Goal: Task Accomplishment & Management: Manage account settings

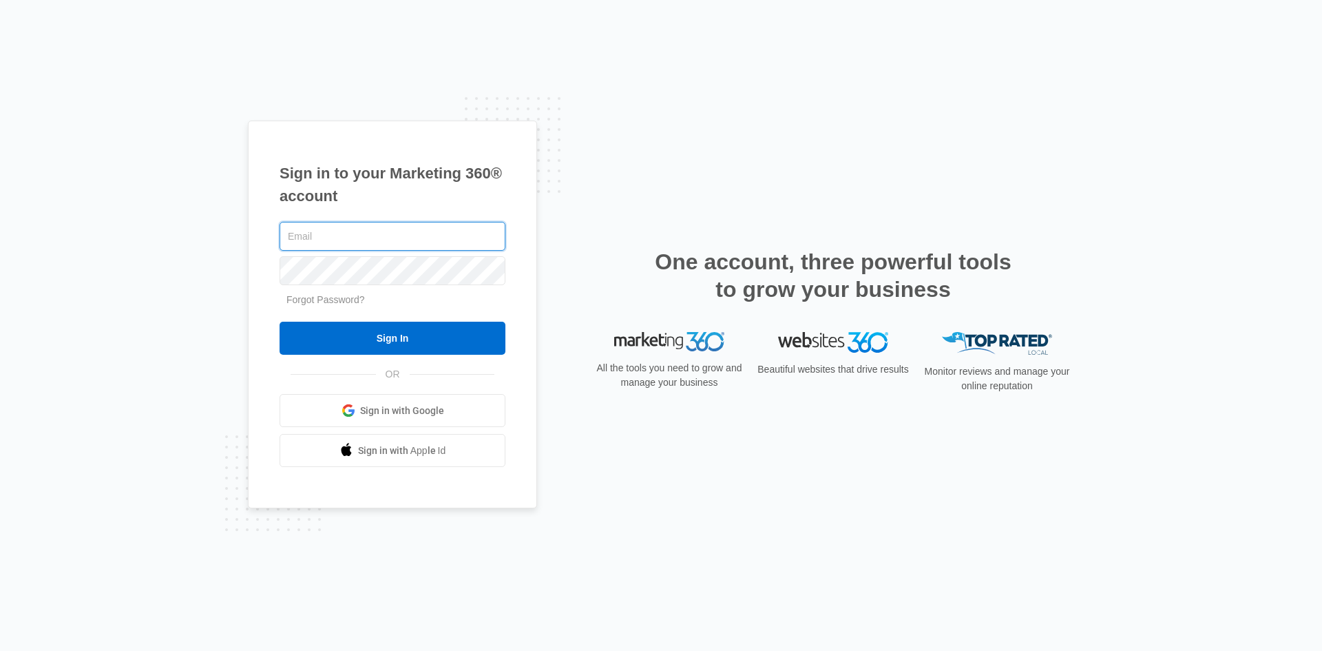
type input "[EMAIL_ADDRESS][PERSON_NAME][DOMAIN_NAME]"
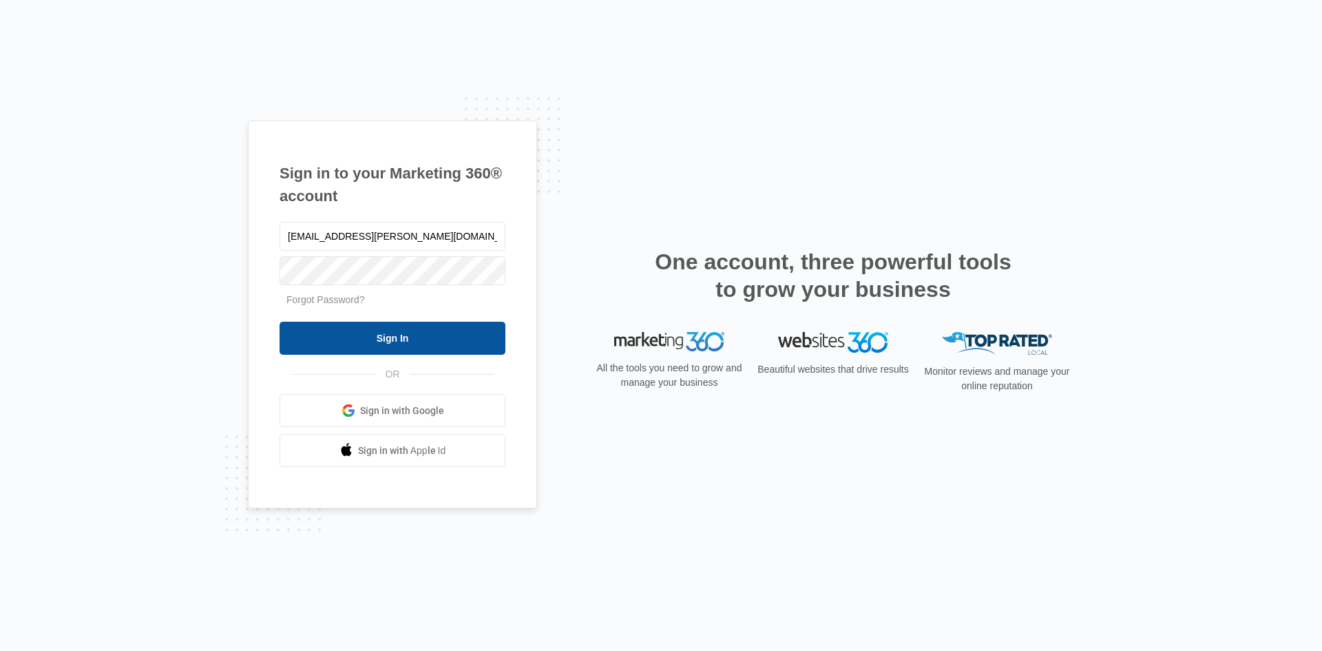
click at [393, 345] on input "Sign In" at bounding box center [393, 338] width 226 height 33
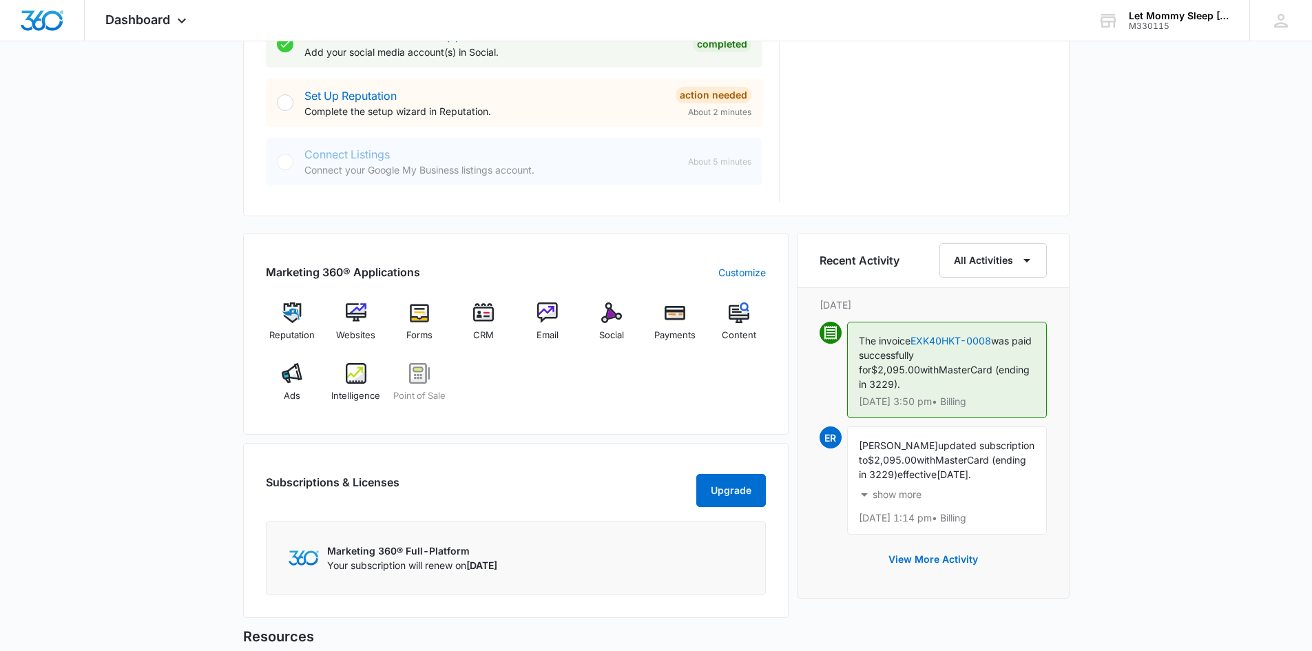
scroll to position [689, 0]
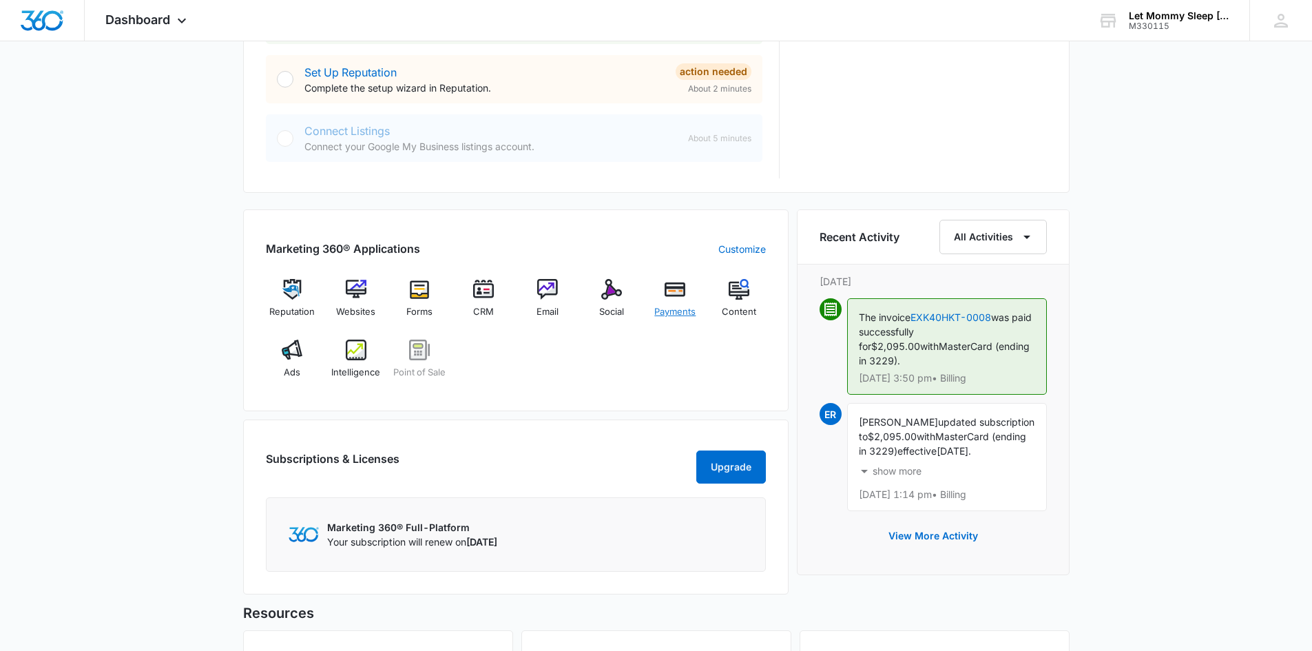
click at [677, 302] on div "Payments" at bounding box center [675, 304] width 53 height 50
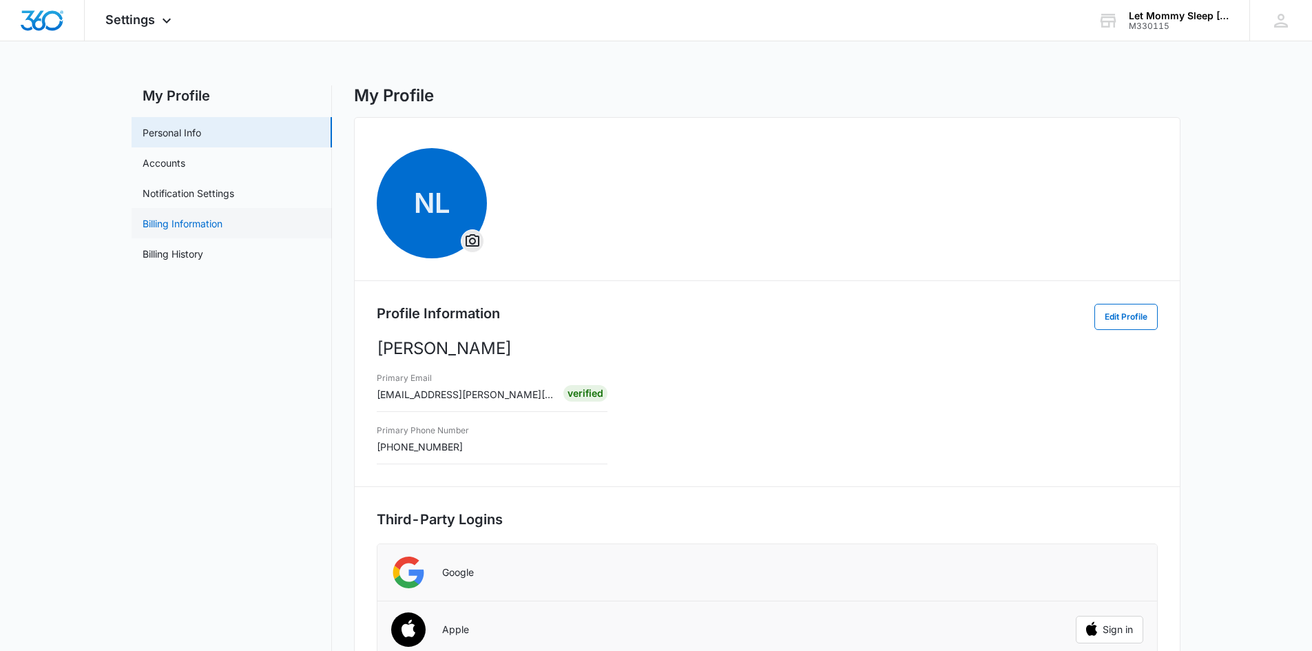
click at [188, 227] on link "Billing Information" at bounding box center [183, 223] width 80 height 14
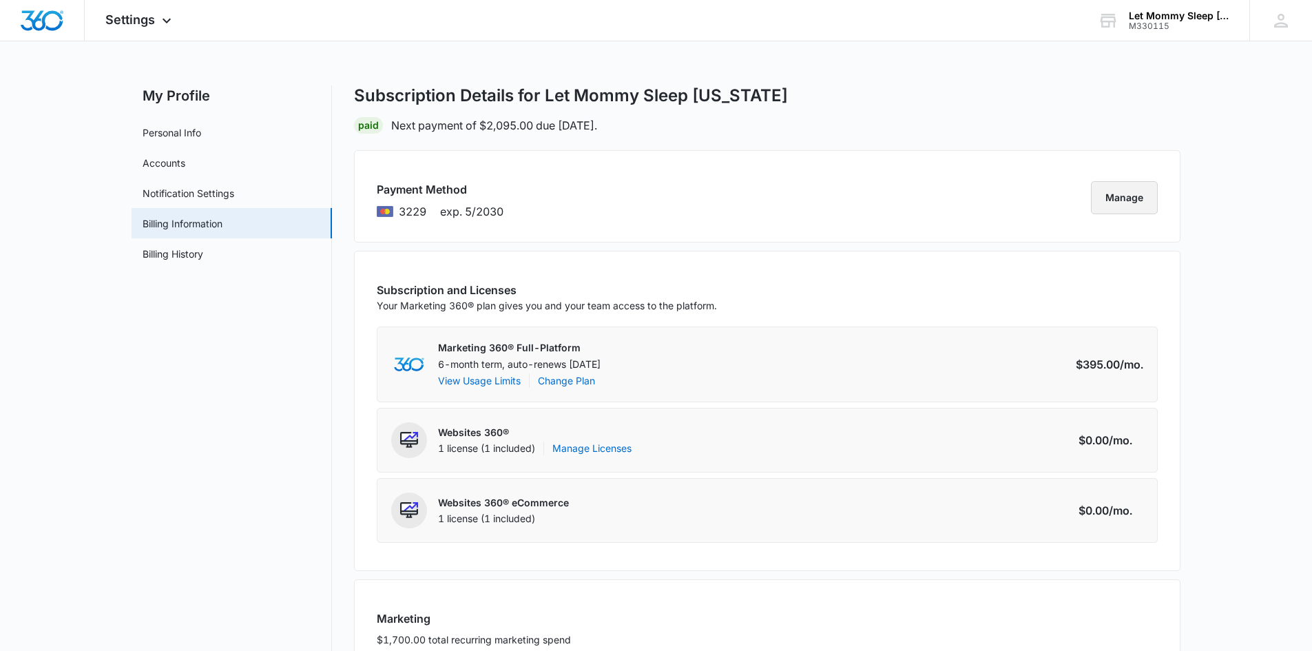
click at [1133, 195] on button "Manage" at bounding box center [1124, 197] width 67 height 33
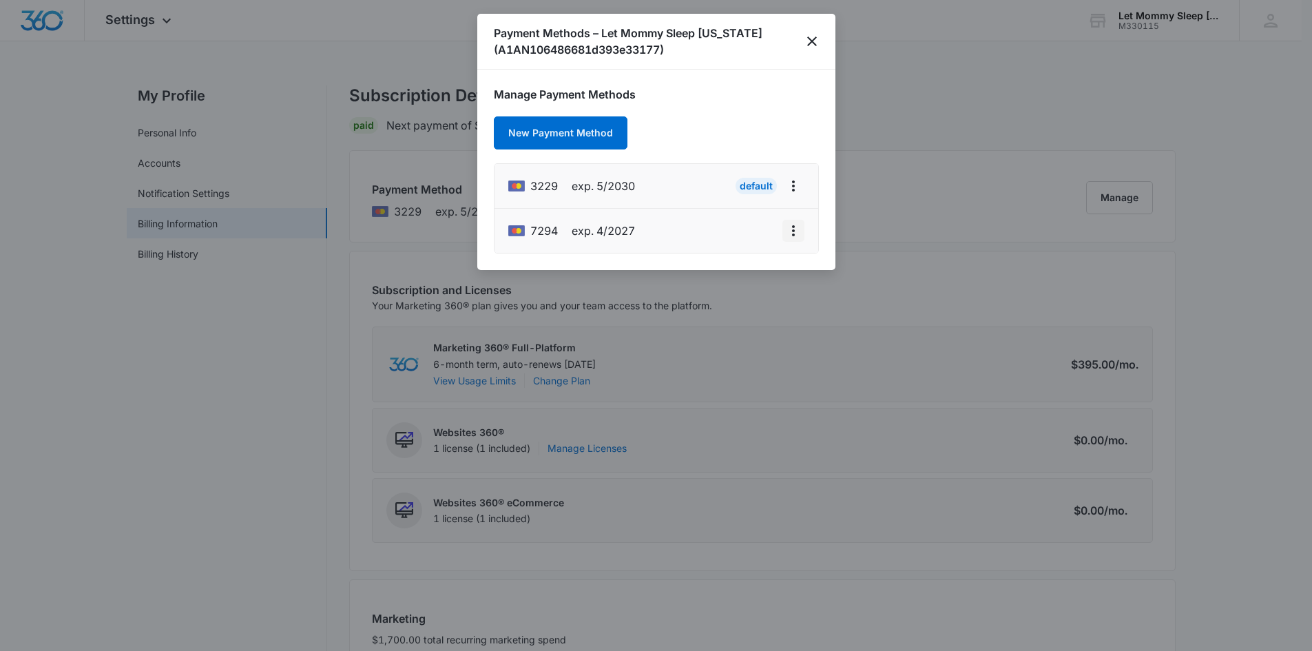
click at [793, 233] on icon "actions.viewMore" at bounding box center [793, 230] width 17 height 17
click at [591, 136] on button "New Payment Method" at bounding box center [561, 132] width 134 height 33
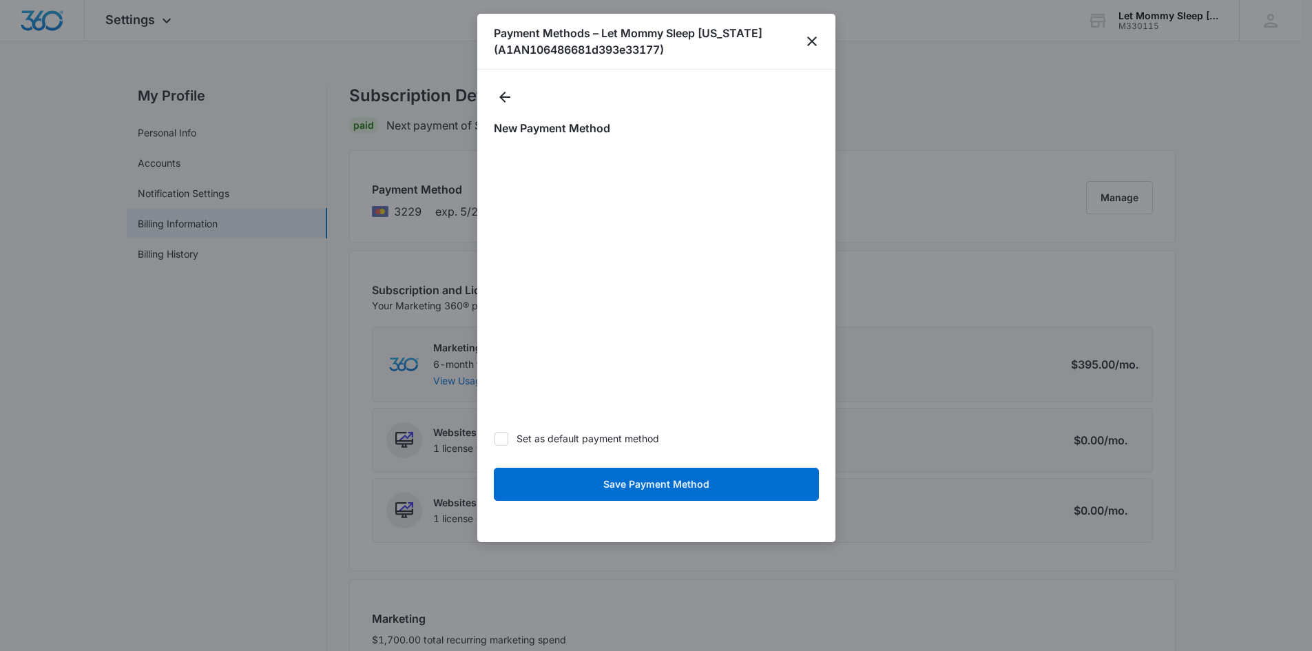
click at [503, 439] on icon at bounding box center [501, 438] width 12 height 12
click at [494, 439] on input "Set as default payment method" at bounding box center [494, 438] width 1 height 1
checkbox input "true"
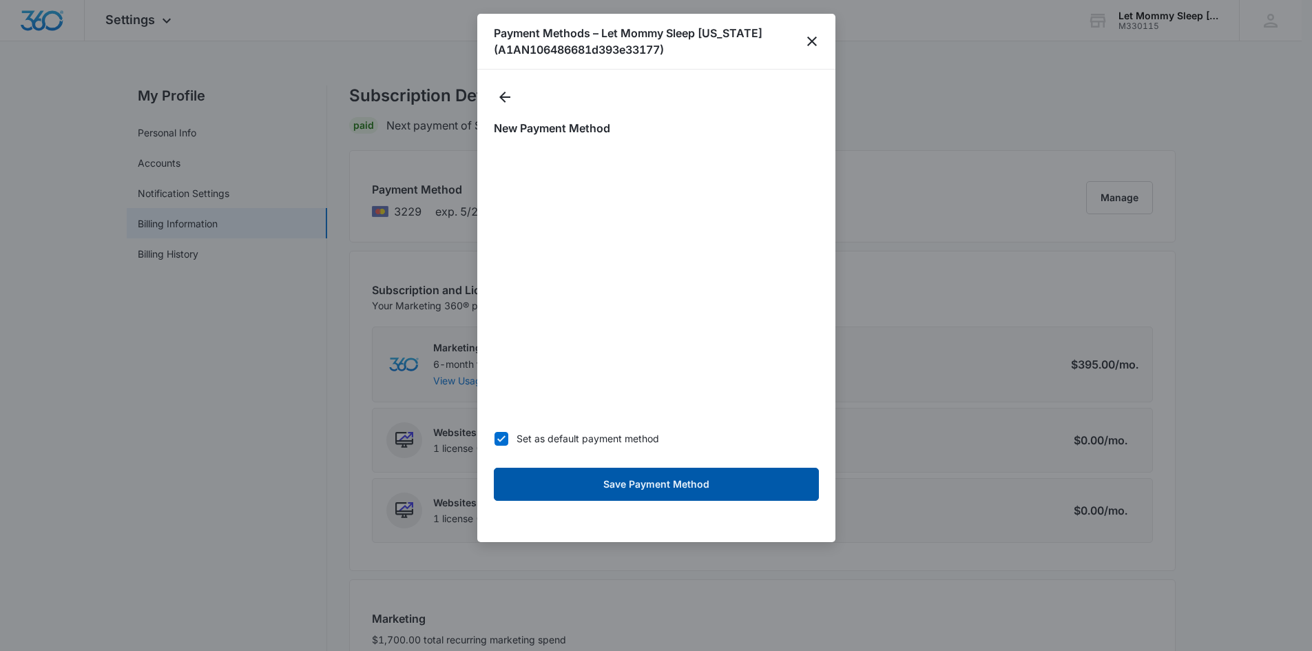
click at [684, 485] on button "Save Payment Method" at bounding box center [656, 484] width 325 height 33
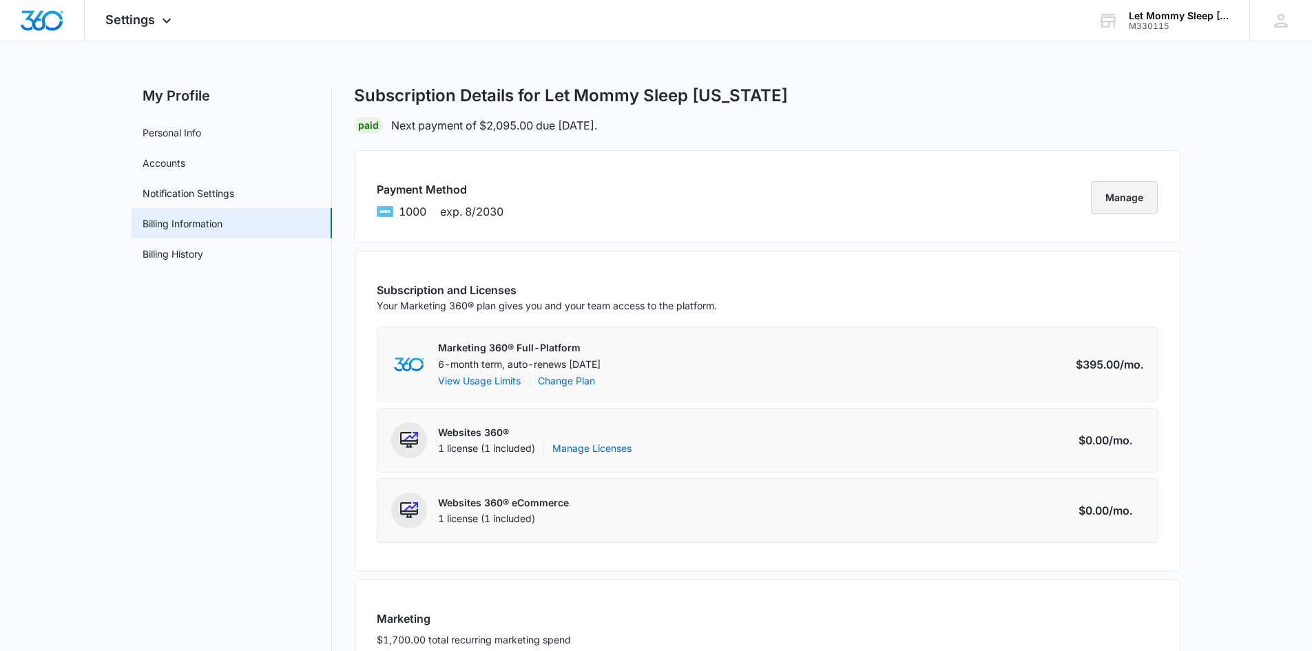
click at [1108, 198] on button "Manage" at bounding box center [1124, 197] width 67 height 33
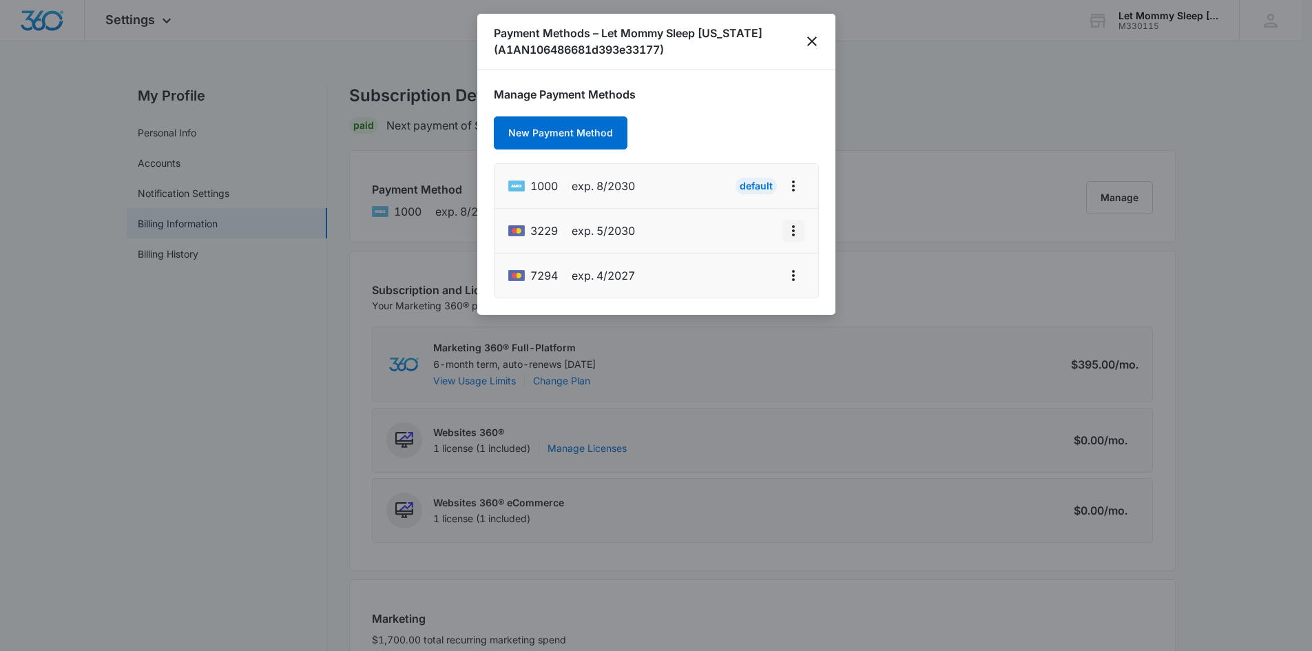
click at [794, 231] on icon "actions.viewMore" at bounding box center [793, 230] width 3 height 11
click at [740, 267] on div "Edit Card" at bounding box center [738, 269] width 65 height 10
select select "5"
select select "2030"
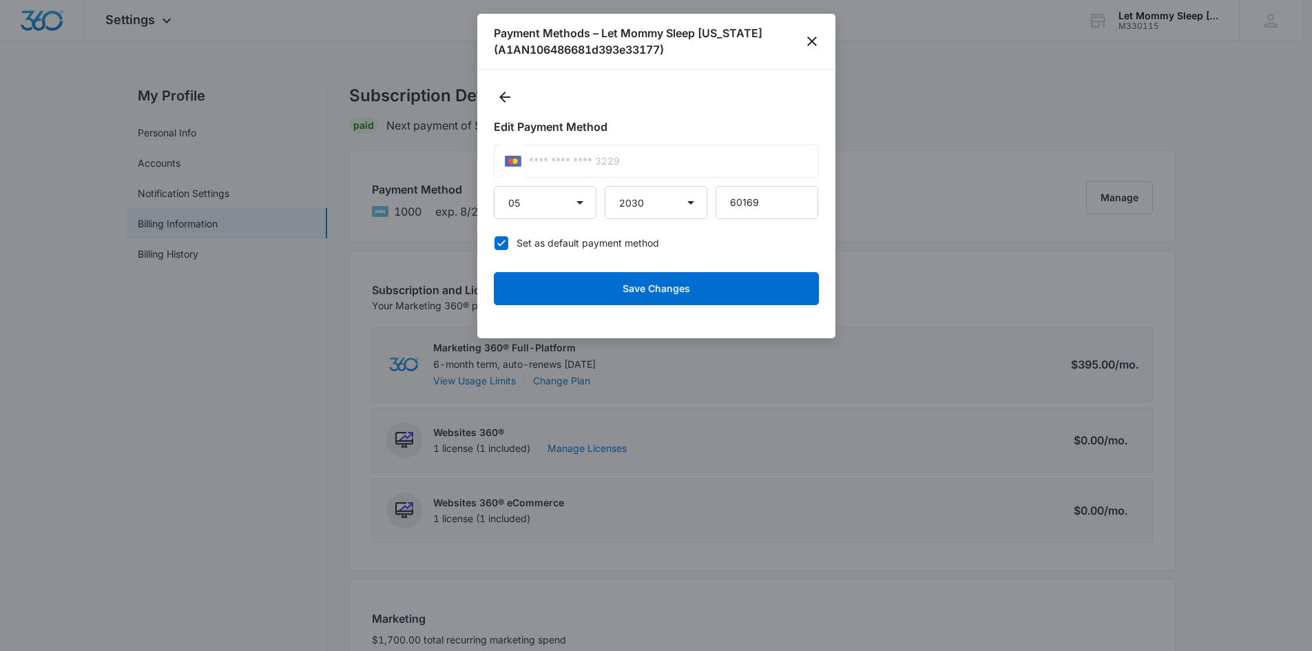
click at [498, 240] on icon at bounding box center [501, 243] width 12 height 12
click at [494, 242] on input "Set as default payment method" at bounding box center [494, 242] width 1 height 1
checkbox input "false"
click at [642, 157] on div "**** **** **** 3229" at bounding box center [656, 161] width 325 height 33
click at [812, 40] on icon "close" at bounding box center [812, 41] width 17 height 17
